Goal: Information Seeking & Learning: Learn about a topic

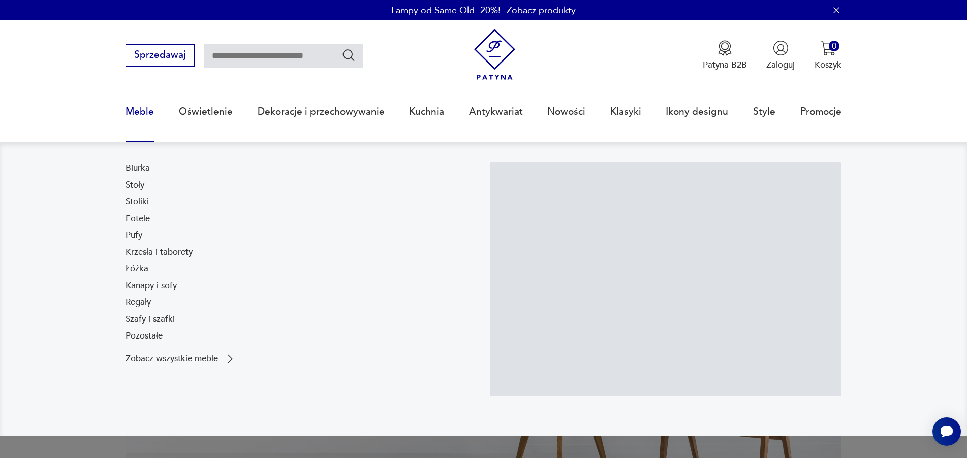
click at [149, 112] on link "Meble" at bounding box center [139, 111] width 28 height 47
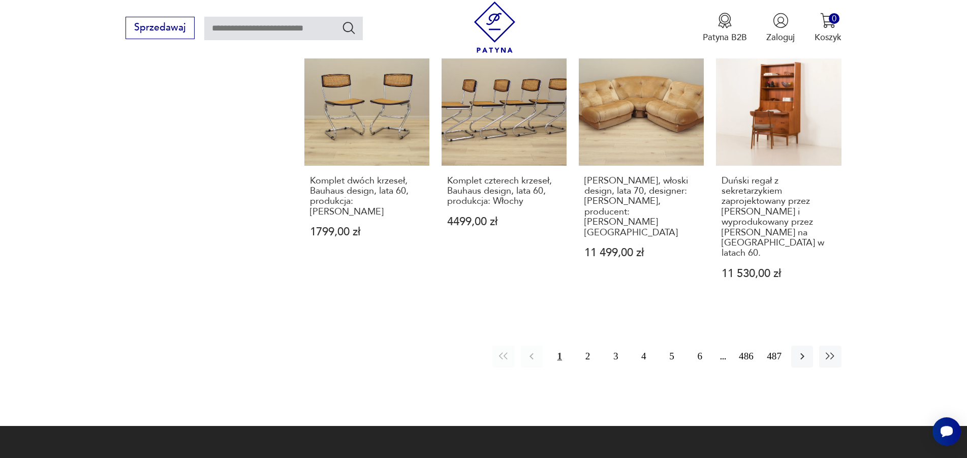
scroll to position [793, 0]
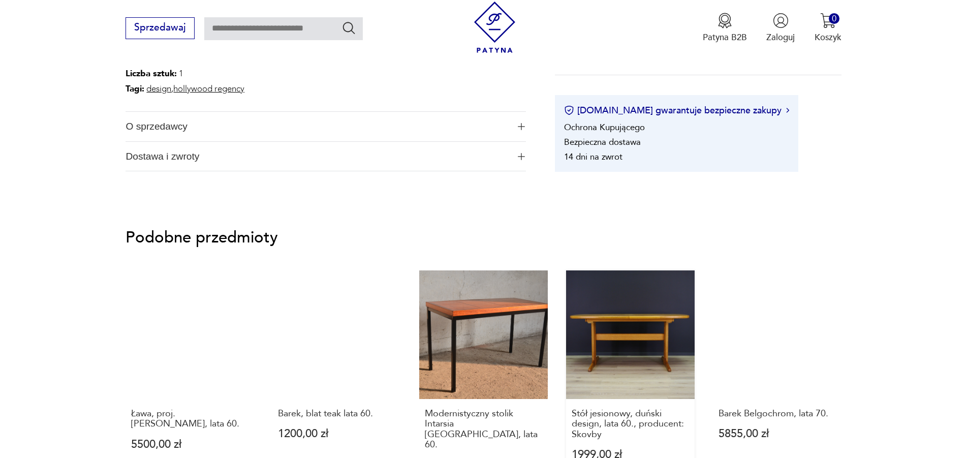
scroll to position [570, 0]
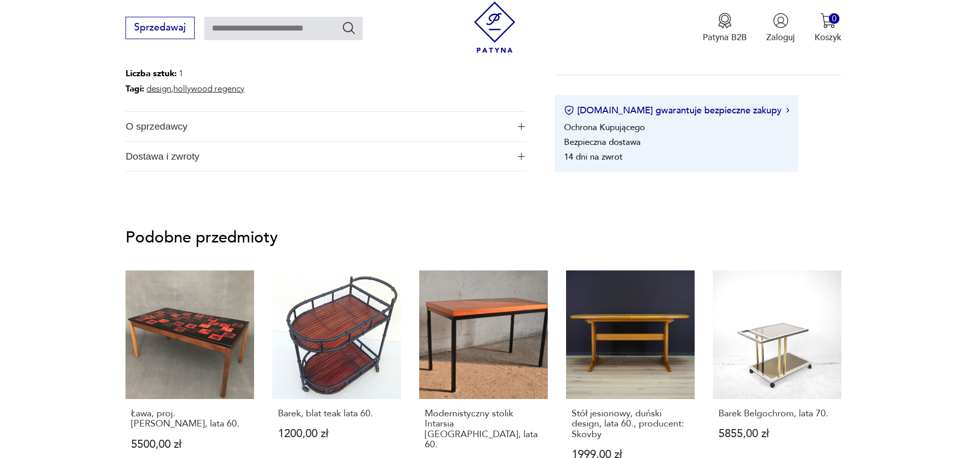
click at [141, 130] on span "O sprzedawcy" at bounding box center [316, 126] width 383 height 29
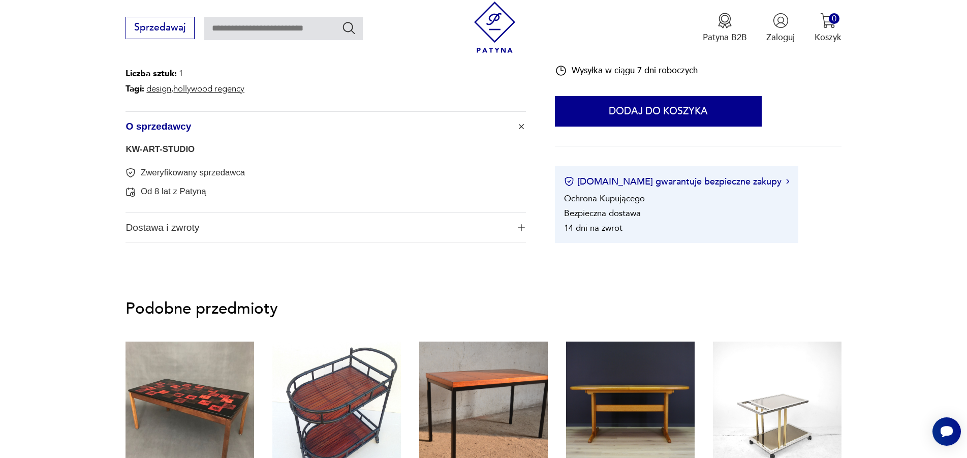
scroll to position [0, 0]
click at [152, 148] on link "KW-ART-STUDIO" at bounding box center [159, 149] width 69 height 10
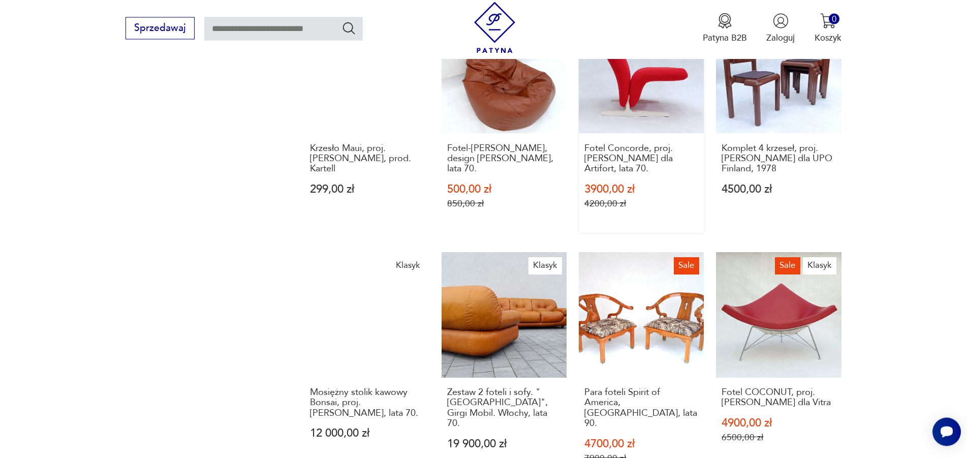
scroll to position [1032, 0]
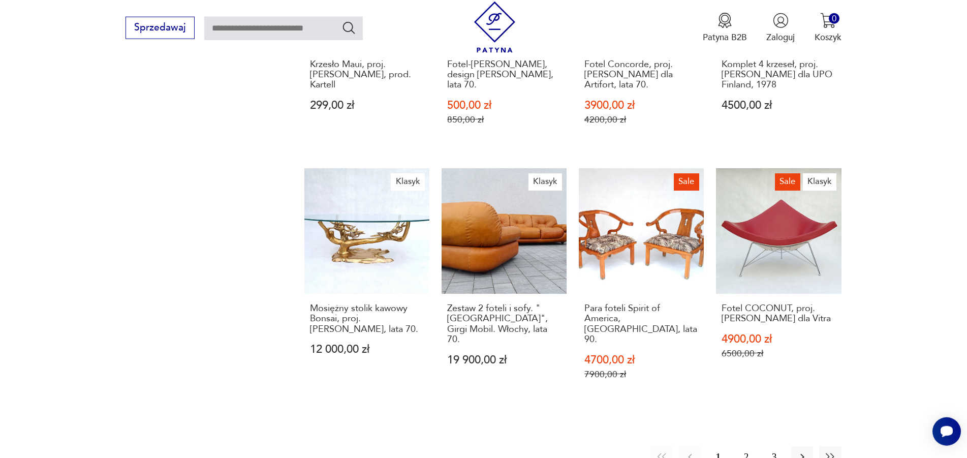
click at [771, 446] on button "3" at bounding box center [774, 457] width 22 height 22
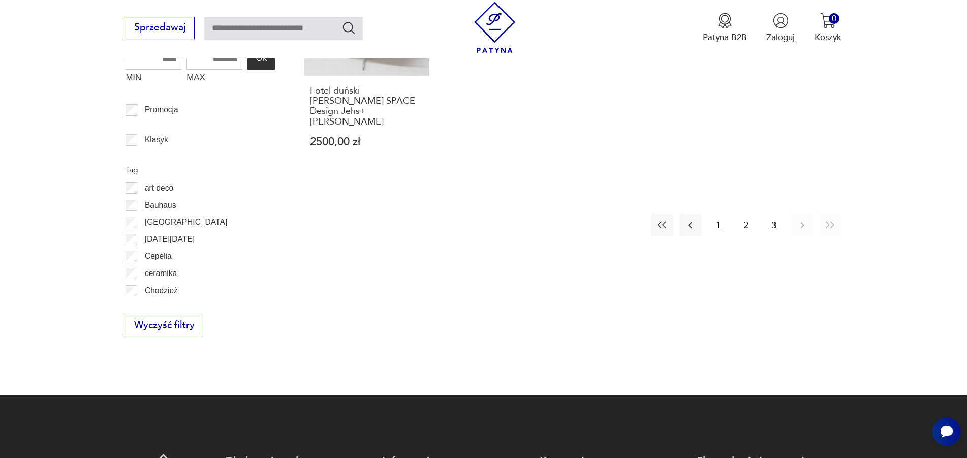
scroll to position [272, 0]
